Goal: Use online tool/utility: Utilize a website feature to perform a specific function

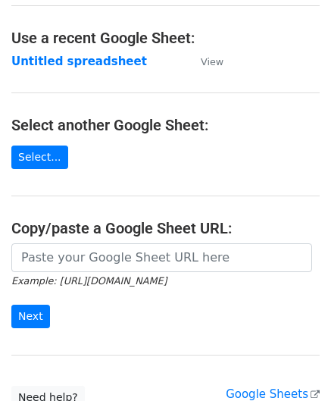
scroll to position [76, 0]
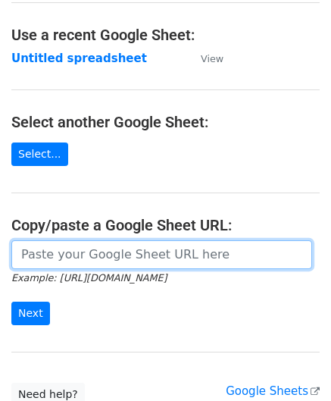
click at [88, 257] on input "url" at bounding box center [161, 254] width 301 height 29
paste input "[URL][DOMAIN_NAME]"
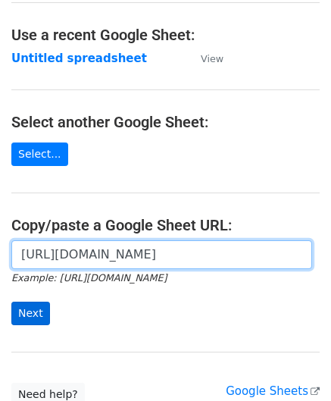
type input "[URL][DOMAIN_NAME]"
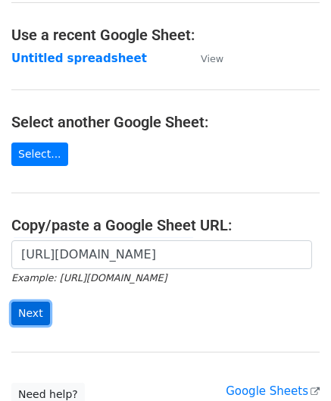
click at [27, 311] on input "Next" at bounding box center [30, 312] width 39 height 23
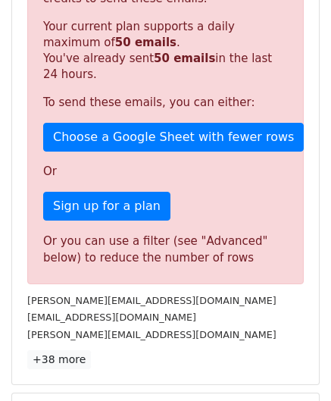
scroll to position [511, 0]
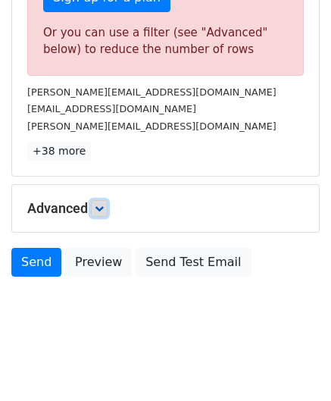
click at [95, 200] on link at bounding box center [99, 208] width 17 height 17
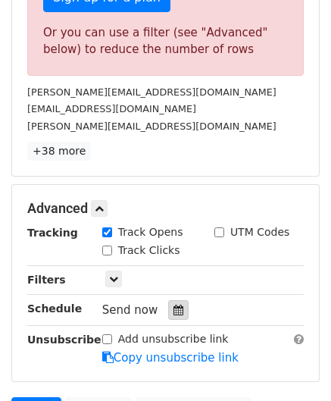
click at [173, 304] on icon at bounding box center [178, 309] width 10 height 11
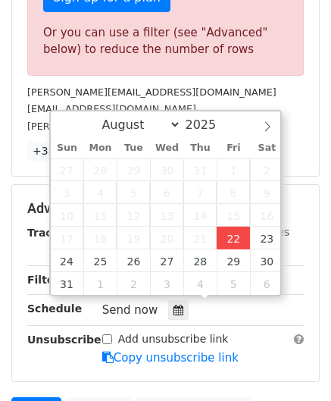
type input "2025-08-22 12:00"
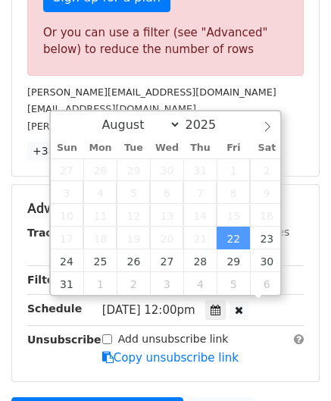
scroll to position [0, 0]
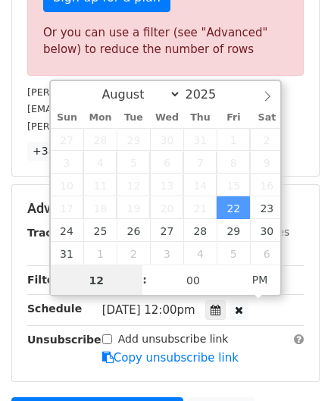
type input "9"
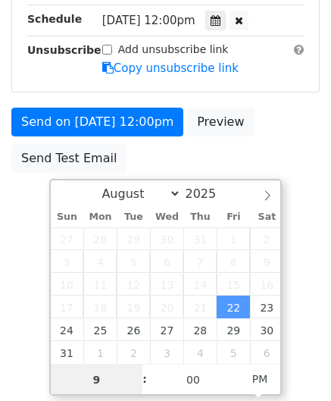
scroll to position [511, 0]
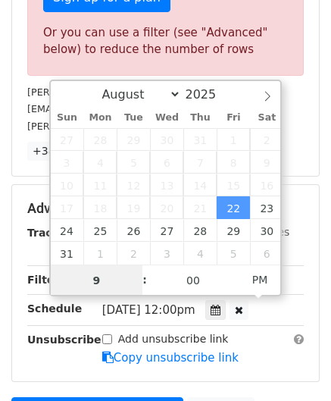
drag, startPoint x: 114, startPoint y: 267, endPoint x: 45, endPoint y: 270, distance: 68.2
click at [45, 270] on body "New Campaign Daily emails left: 0 Google Sheet: Untitled spreadsheet Variables …" at bounding box center [165, 15] width 331 height 1030
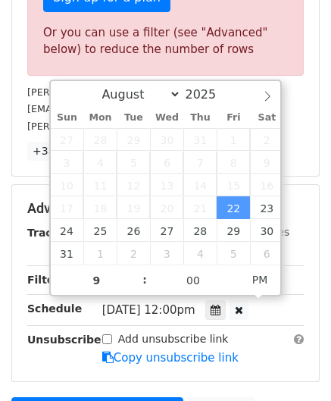
type input "2025-08-22 21:00"
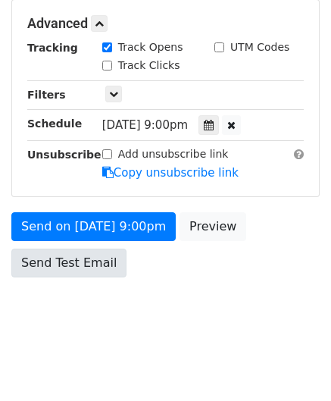
scroll to position [540, 0]
